Goal: Transaction & Acquisition: Purchase product/service

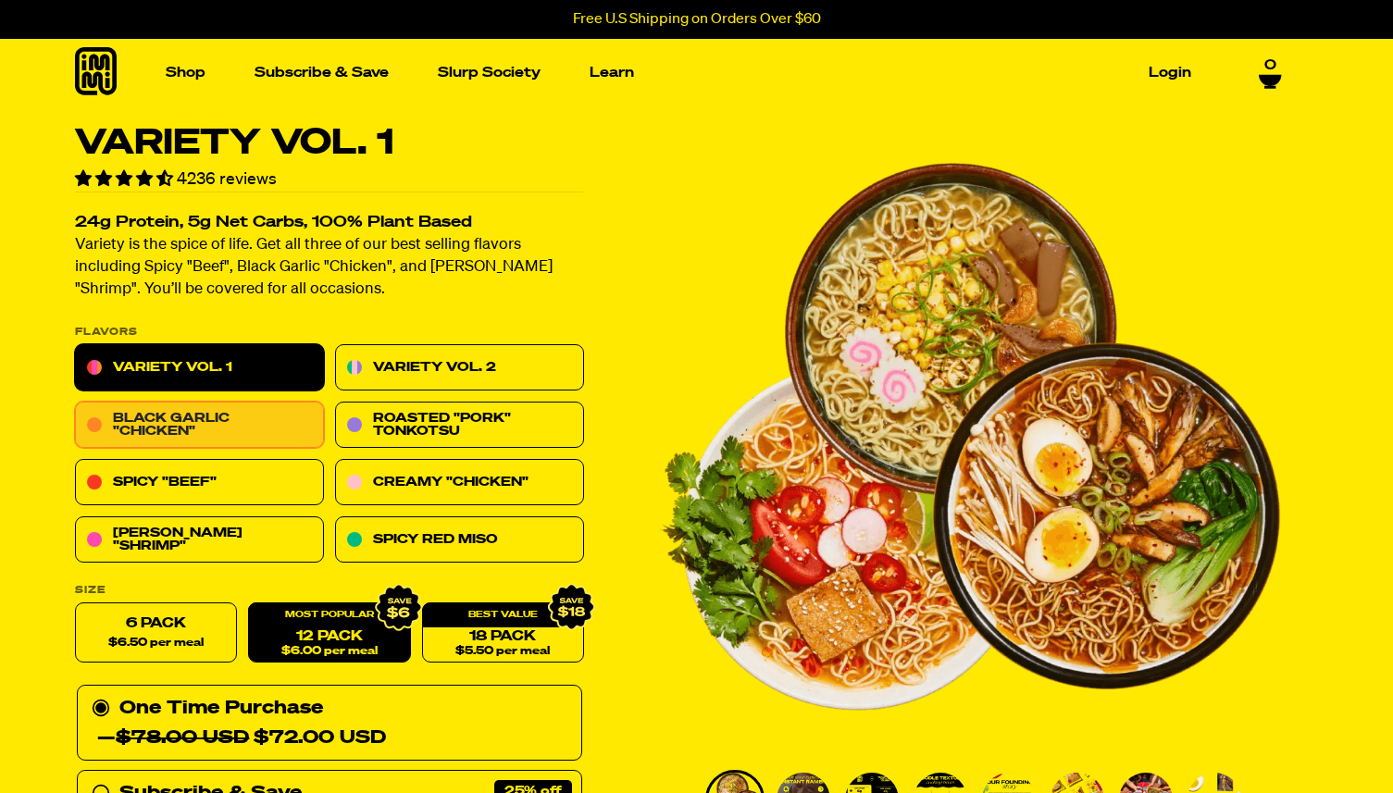
click at [219, 420] on link "Black Garlic "Chicken"" at bounding box center [199, 426] width 249 height 46
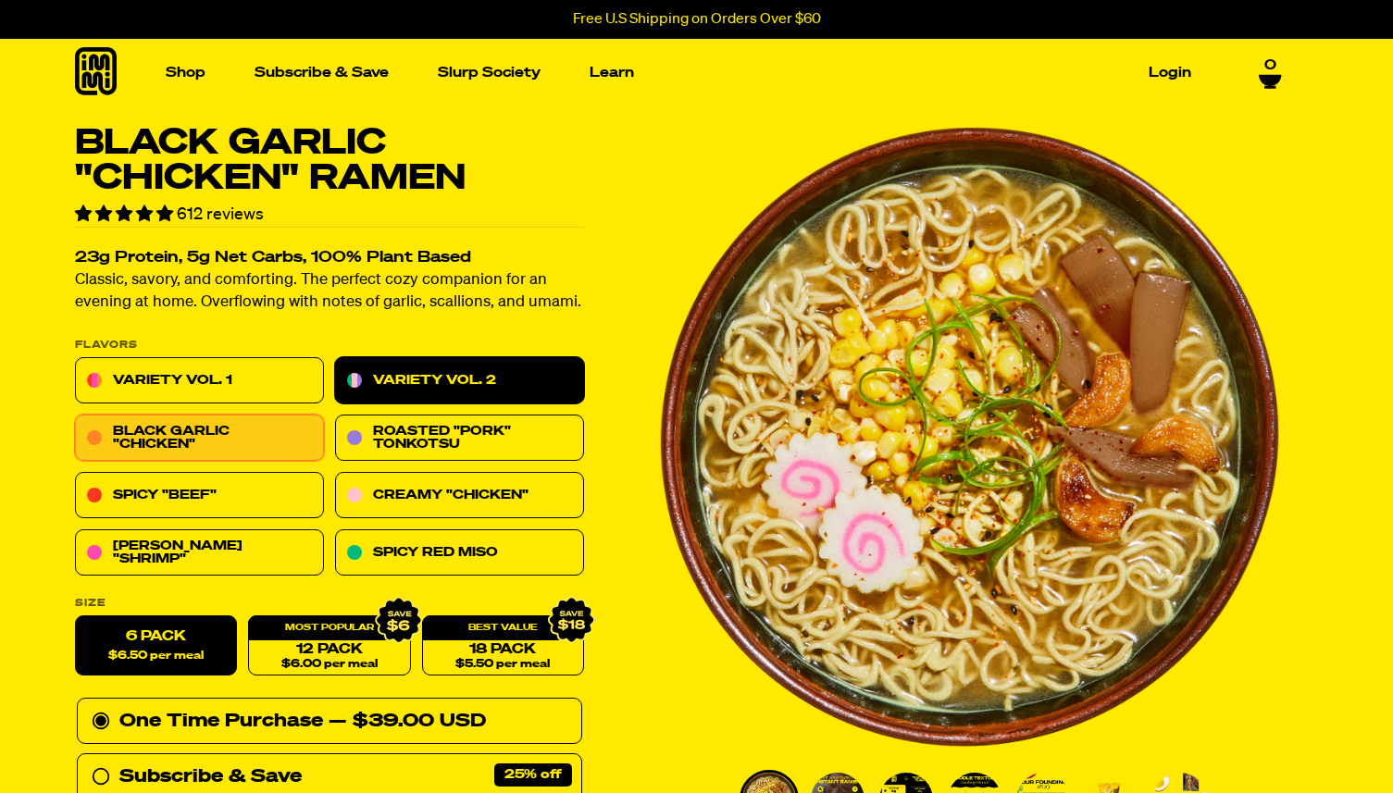
click at [429, 385] on link "Variety Vol. 2" at bounding box center [459, 381] width 249 height 46
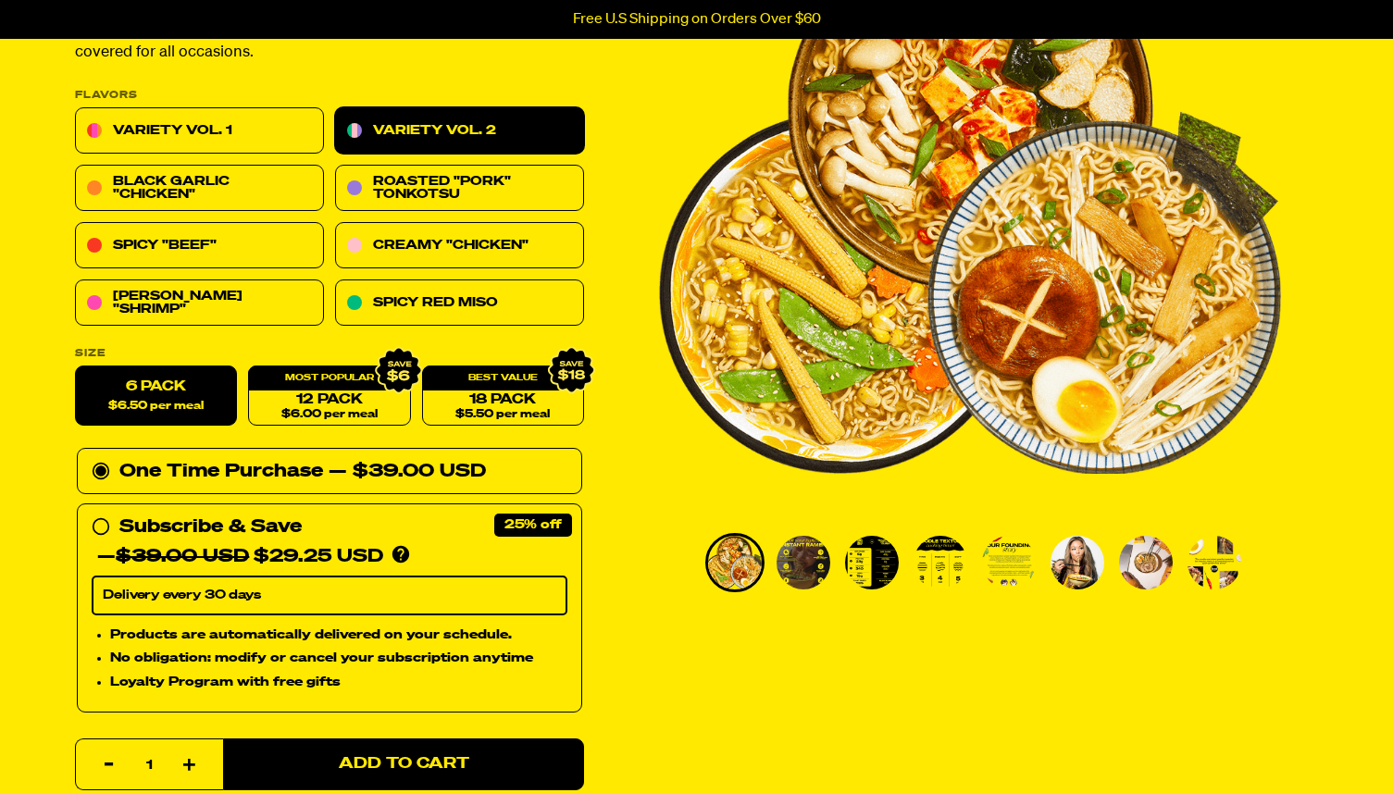
scroll to position [269, 0]
